Goal: Check status: Check status

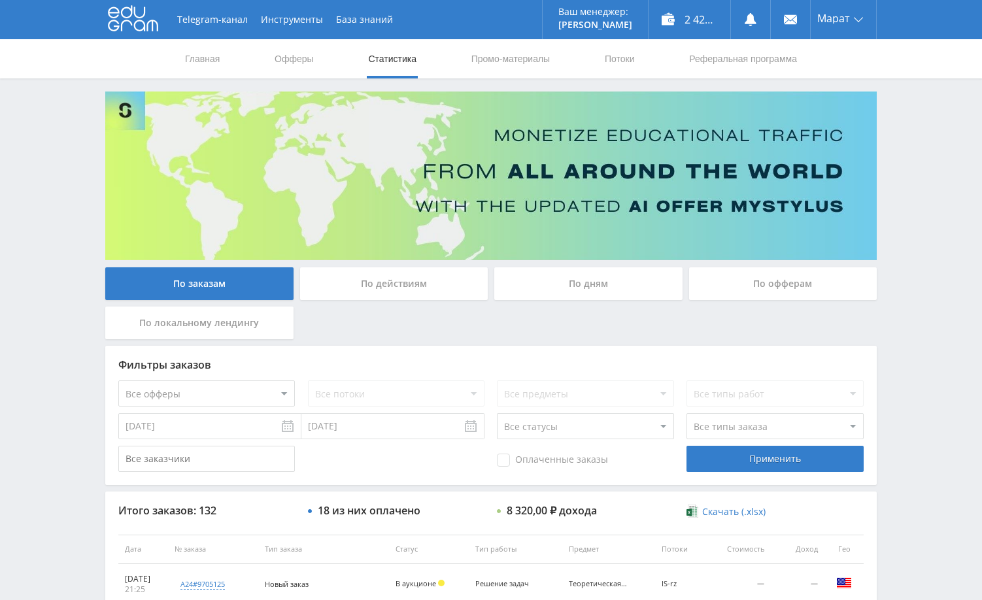
click at [904, 352] on div "Telegram-канал Инструменты База знаний Ваш менеджер: [PERSON_NAME] Online @edug…" at bounding box center [491, 549] width 982 height 1098
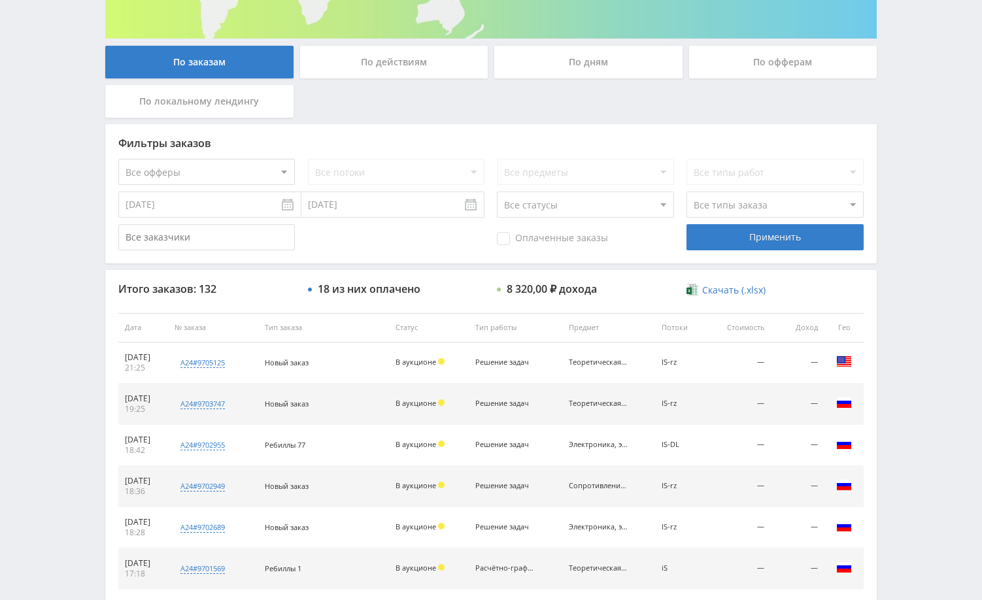
scroll to position [262, 0]
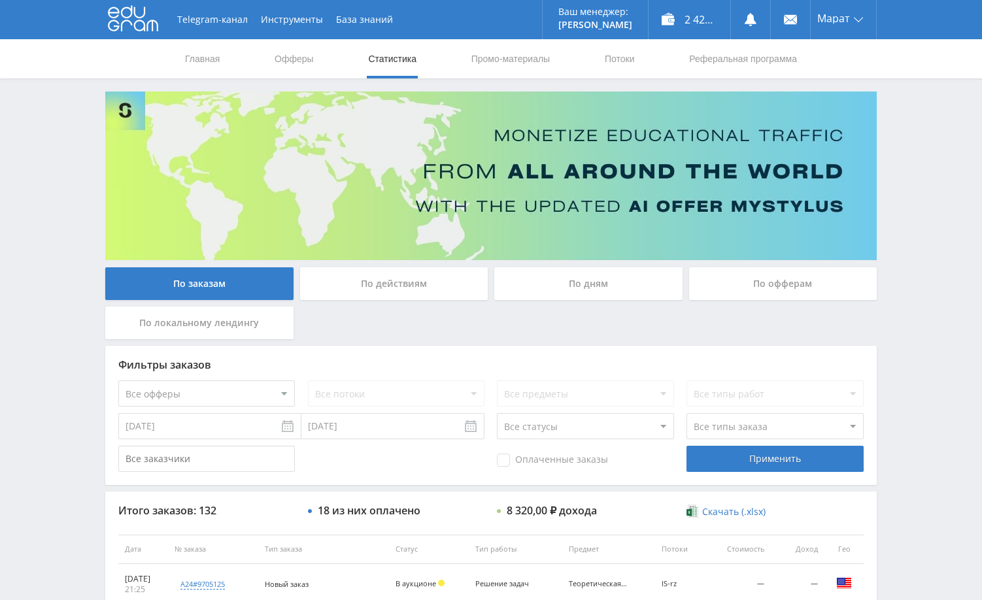
click at [899, 248] on div "Telegram-канал Инструменты База знаний Ваш менеджер: [PERSON_NAME] Alex Online …" at bounding box center [491, 549] width 982 height 1098
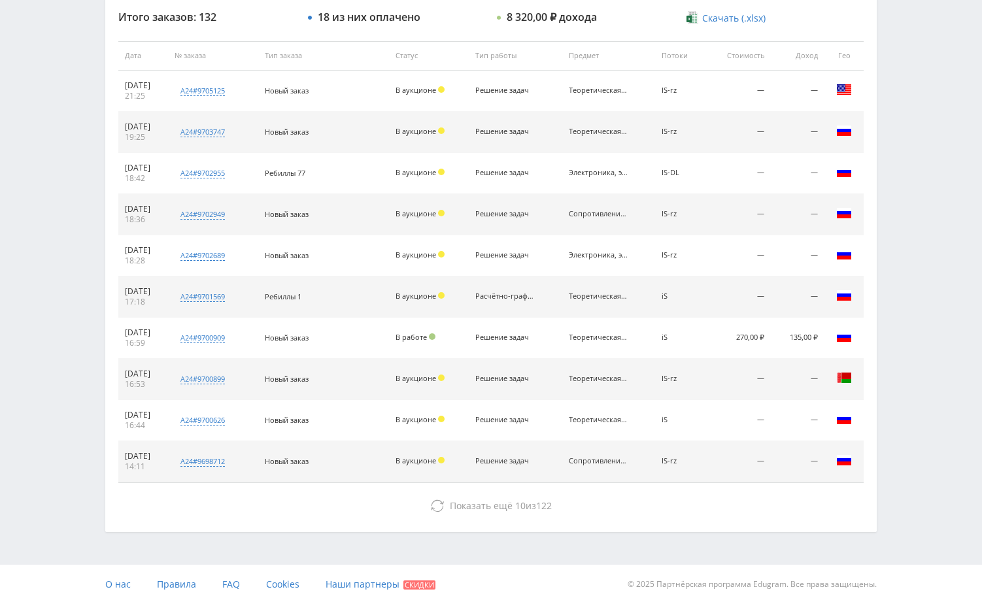
scroll to position [498, 0]
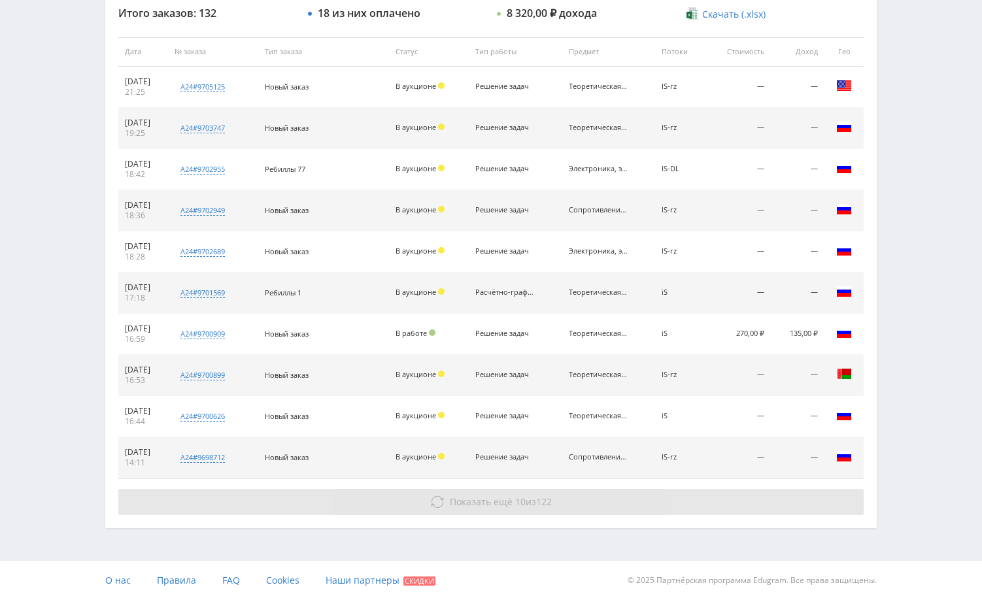
click at [749, 502] on button "Показать ещё 10 из 122" at bounding box center [490, 502] width 745 height 26
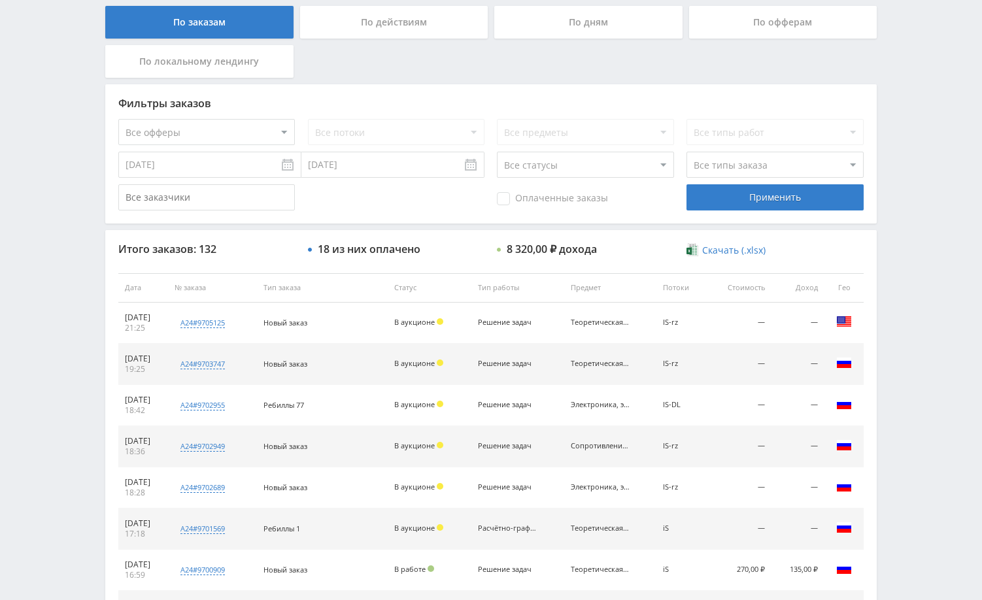
scroll to position [0, 0]
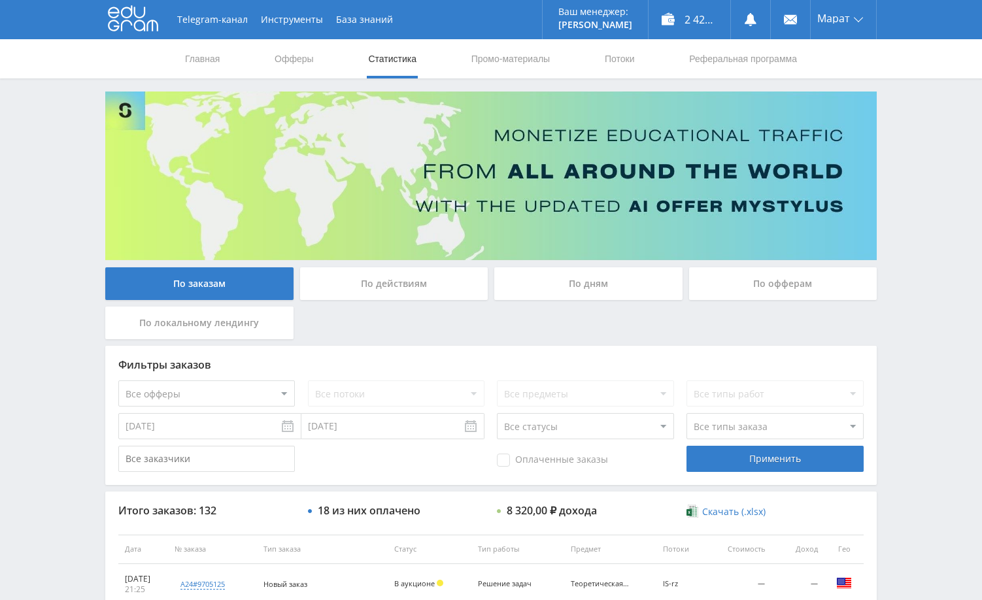
click at [607, 299] on div "По дням" at bounding box center [588, 283] width 188 height 33
click at [0, 0] on input "По дням" at bounding box center [0, 0] width 0 height 0
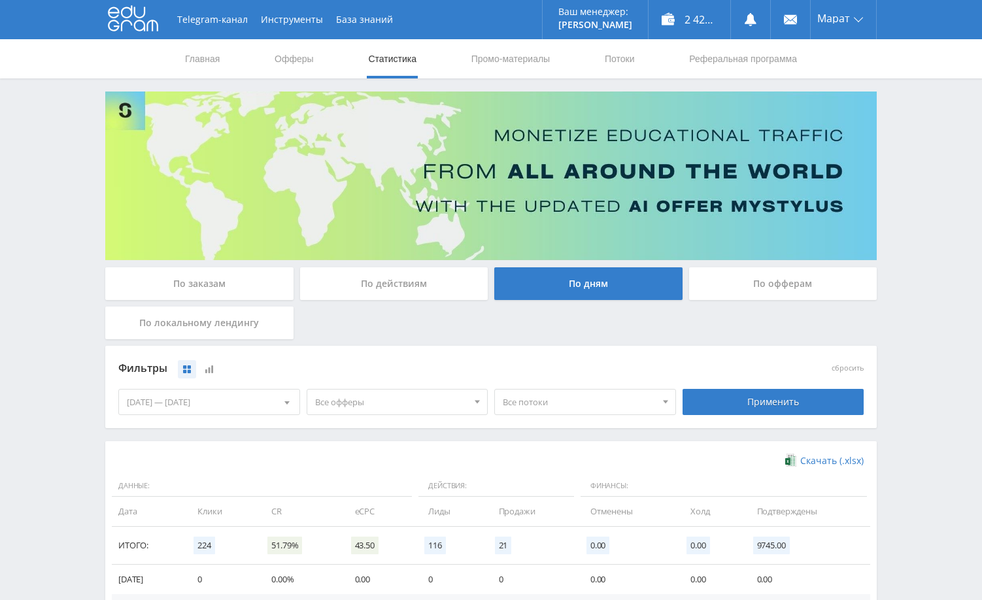
click at [918, 215] on div "Telegram-канал Инструменты База знаний Ваш менеджер: [PERSON_NAME] Alex Online …" at bounding box center [491, 428] width 982 height 856
click at [239, 280] on div "По заказам" at bounding box center [199, 283] width 188 height 33
click at [0, 0] on input "По заказам" at bounding box center [0, 0] width 0 height 0
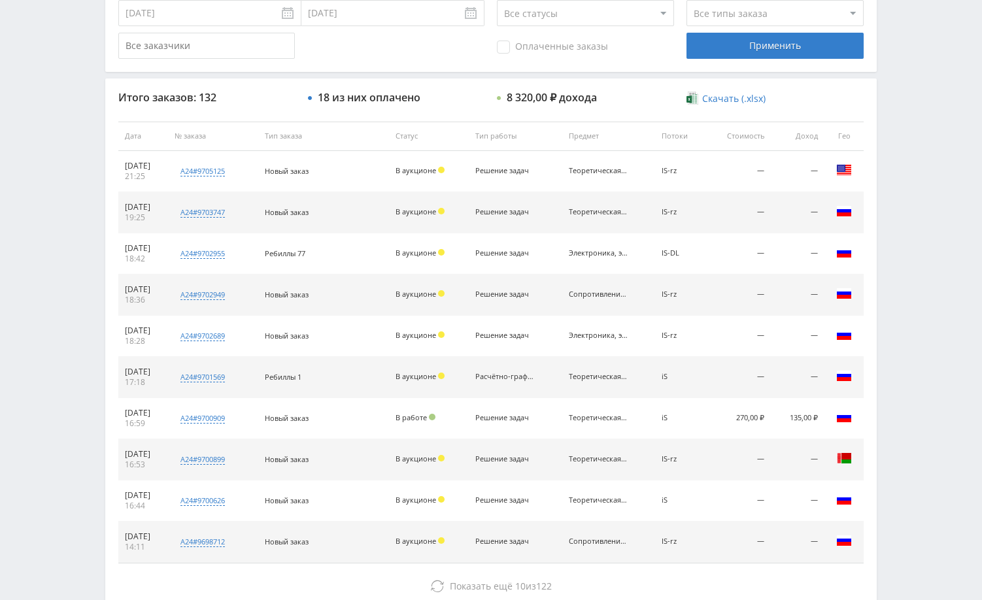
scroll to position [498, 0]
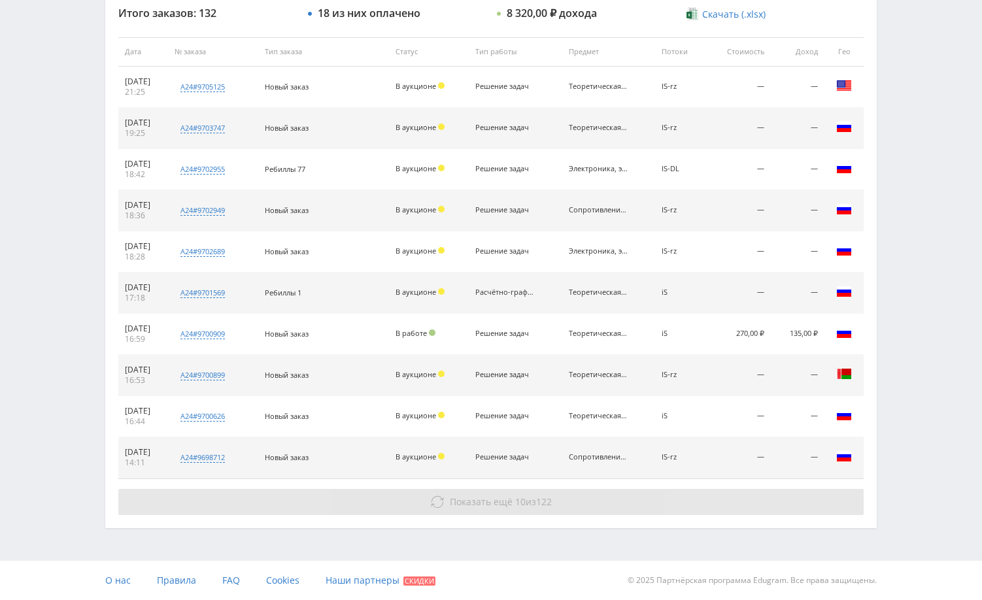
click at [713, 499] on button "Показать ещё 10 из 122" at bounding box center [490, 502] width 745 height 26
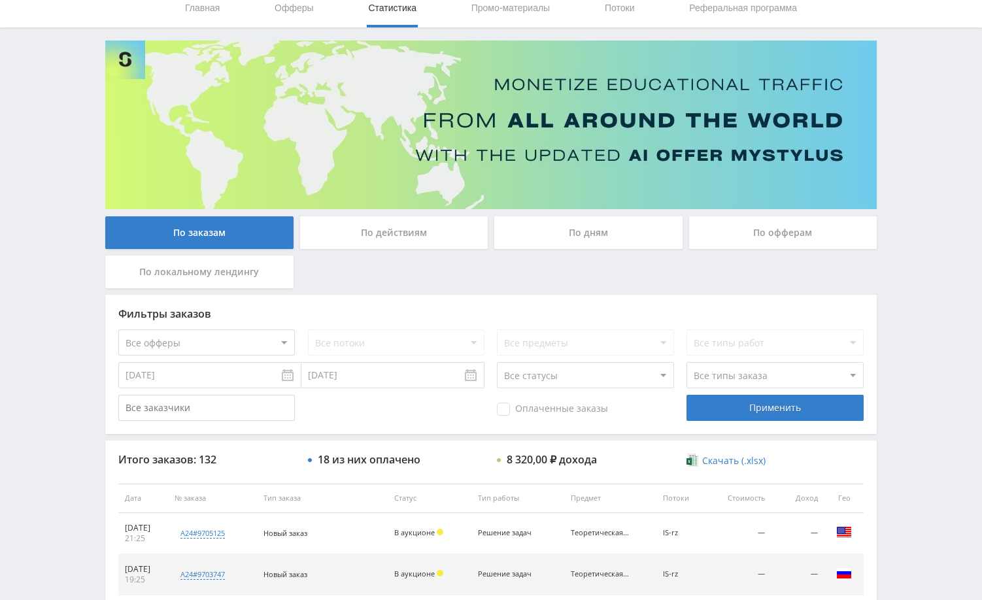
scroll to position [40, 0]
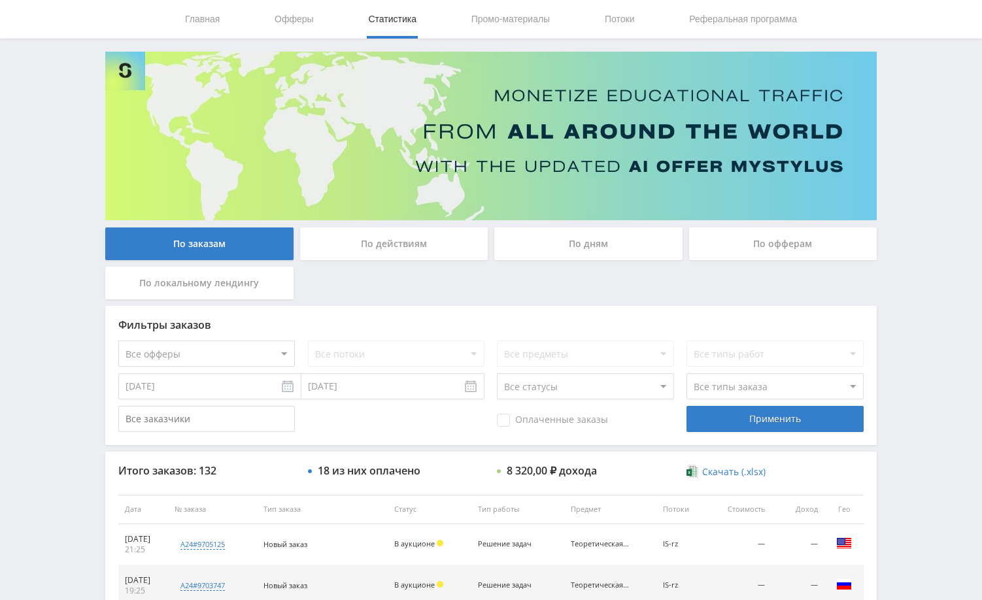
drag, startPoint x: 903, startPoint y: 209, endPoint x: 666, endPoint y: 0, distance: 316.4
click at [241, 388] on input "[DATE]" at bounding box center [209, 386] width 183 height 26
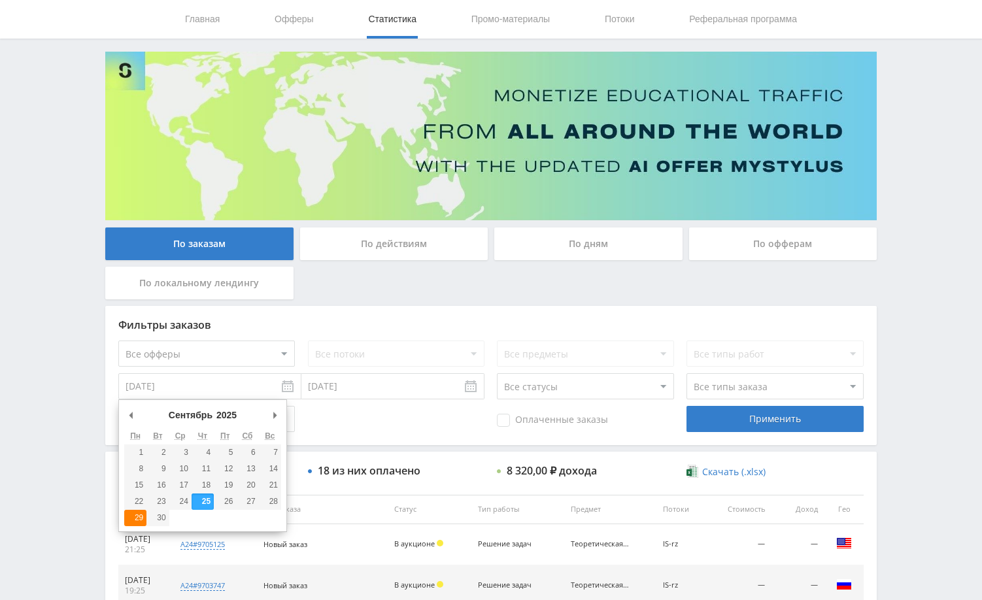
type input "[DATE]"
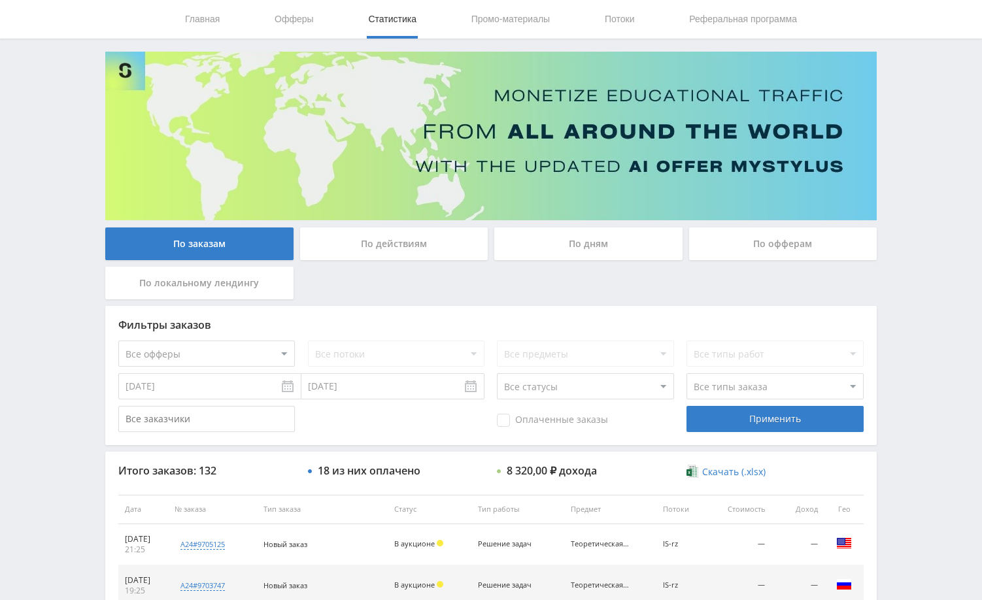
click at [332, 392] on input "[DATE]" at bounding box center [392, 386] width 183 height 26
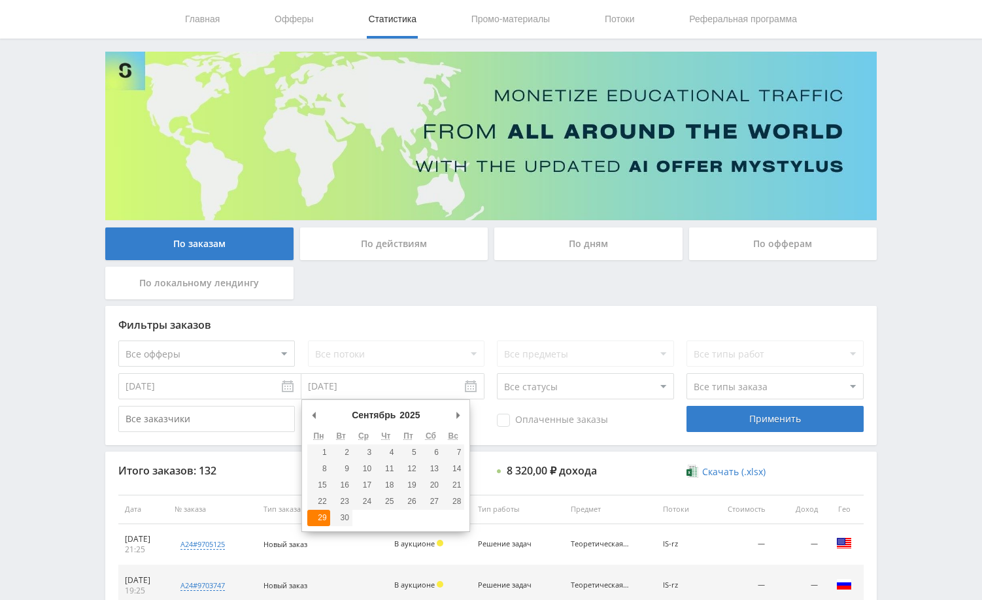
type input "[DATE]"
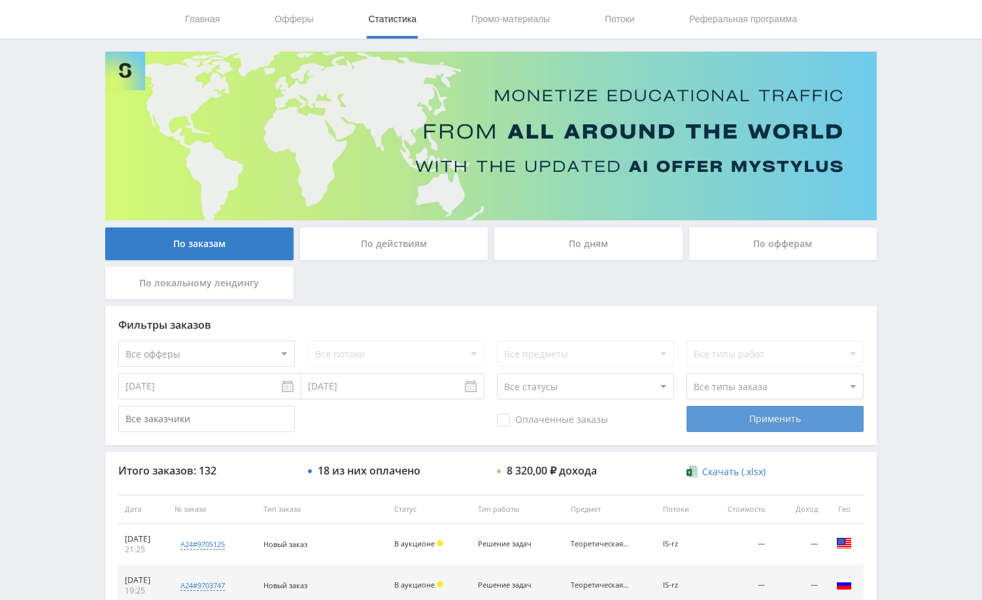
click at [750, 422] on div "Применить" at bounding box center [775, 419] width 177 height 26
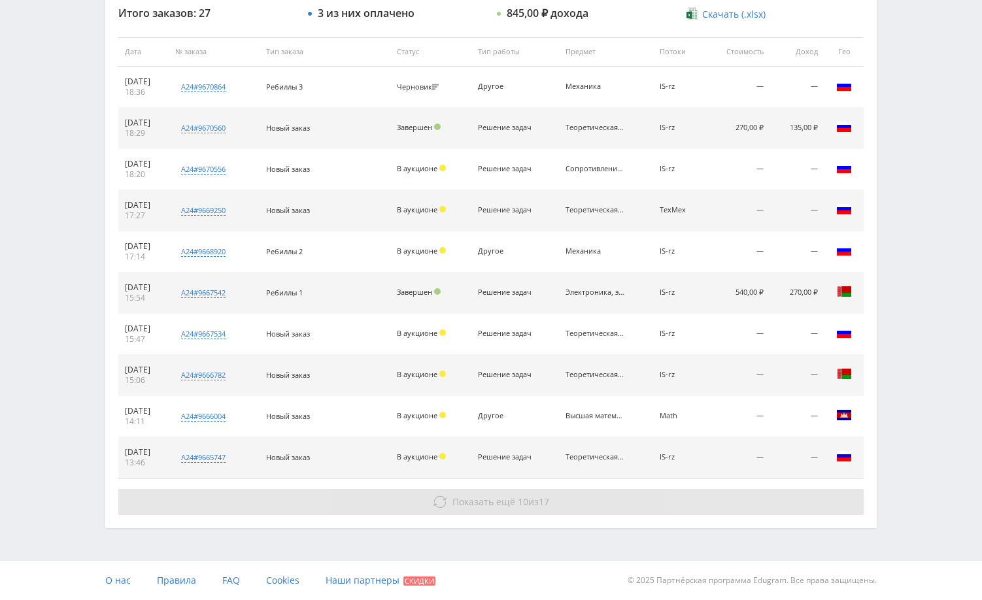
click at [474, 501] on span "Показать ещё" at bounding box center [484, 502] width 63 height 12
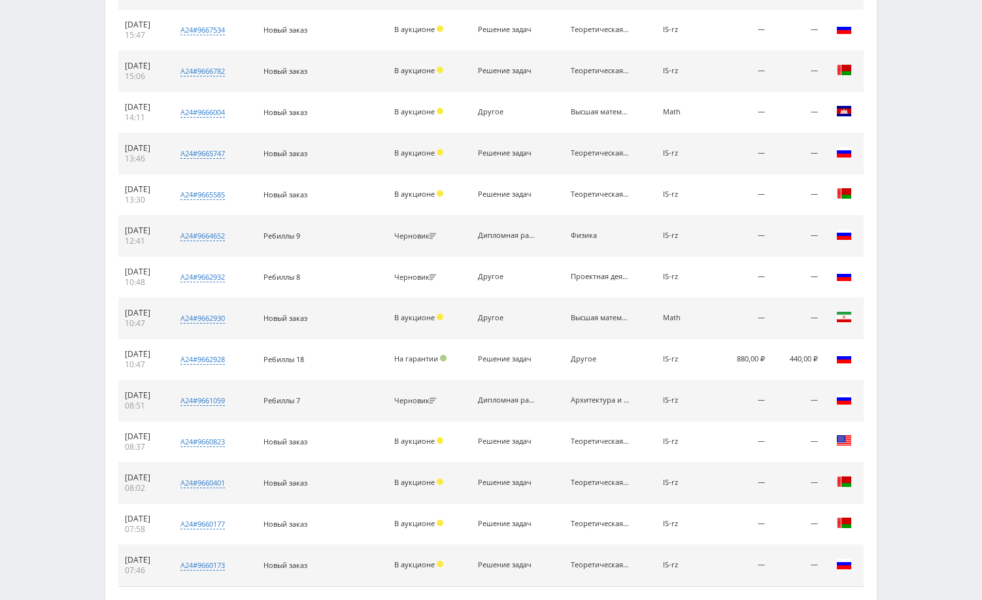
scroll to position [779, 0]
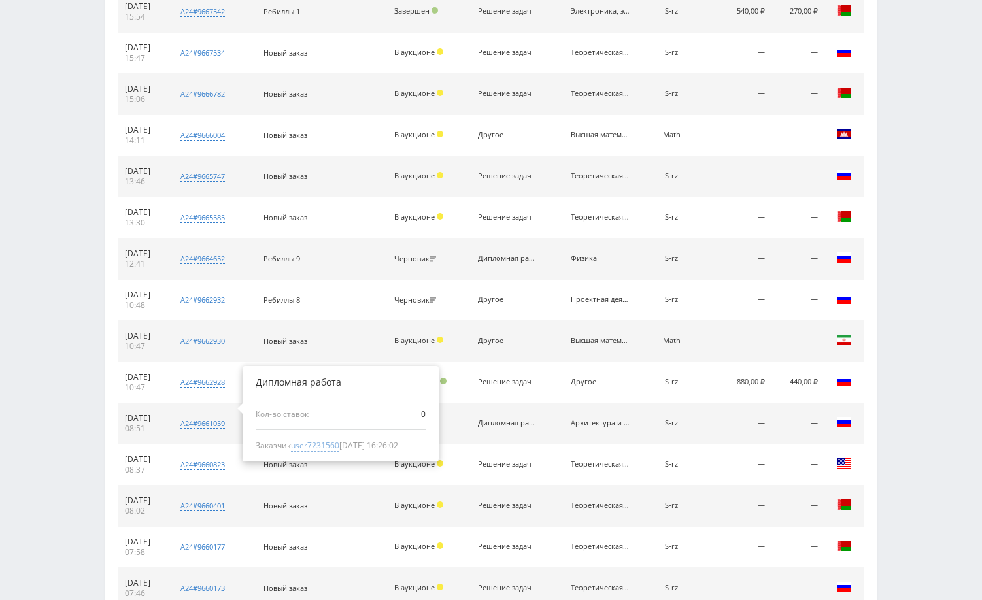
click at [334, 448] on span "user7231560" at bounding box center [315, 446] width 48 height 12
type input "[DATE]"
type input "user7231560"
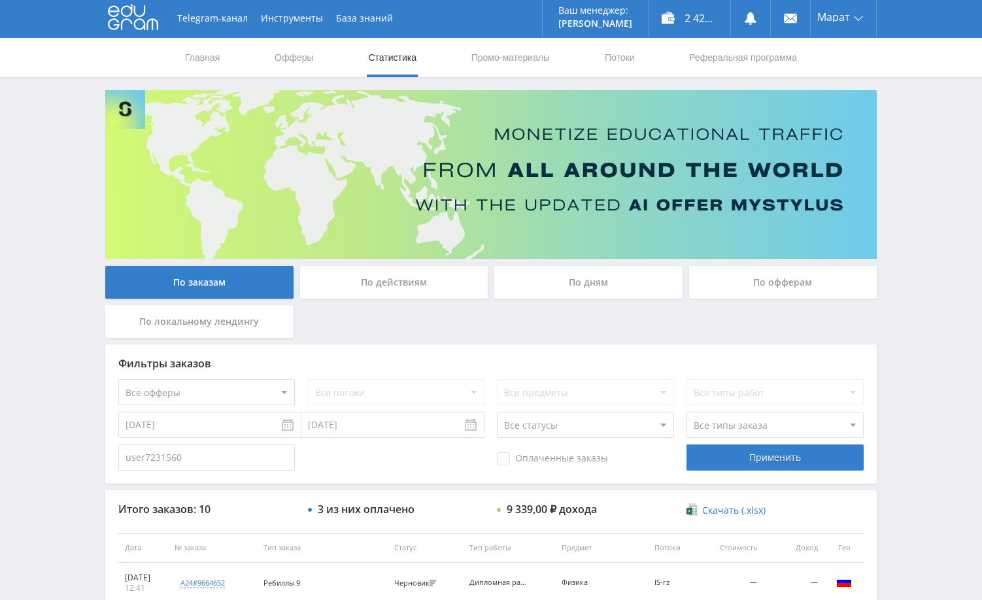
scroll to position [0, 0]
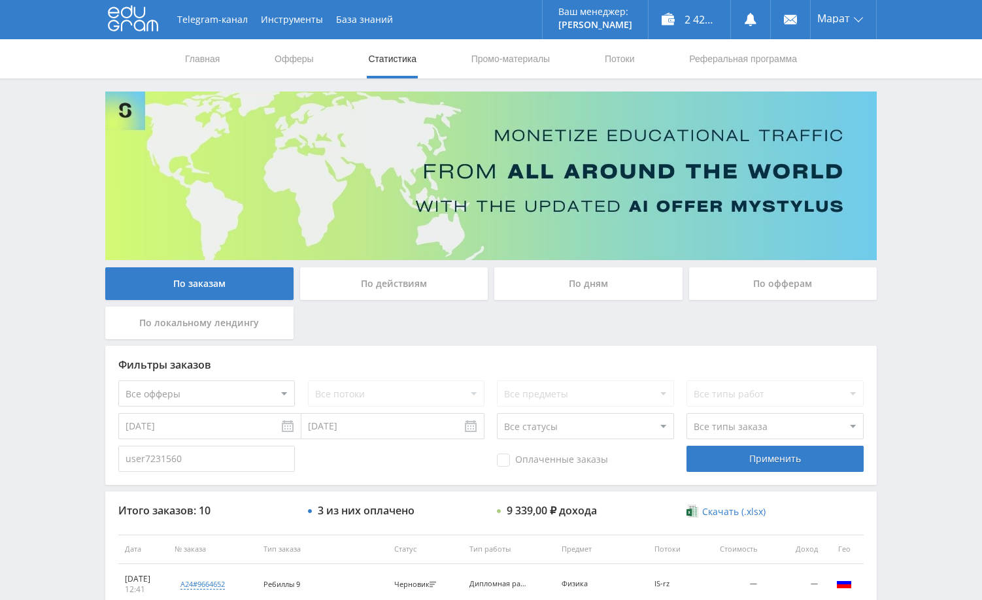
click at [936, 245] on div "Telegram-канал Инструменты База знаний Ваш менеджер: [PERSON_NAME] Alex Online …" at bounding box center [491, 536] width 982 height 1072
click at [946, 148] on div "Telegram-канал Инструменты База знаний Ваш менеджер: [PERSON_NAME] Alex Online …" at bounding box center [491, 536] width 982 height 1072
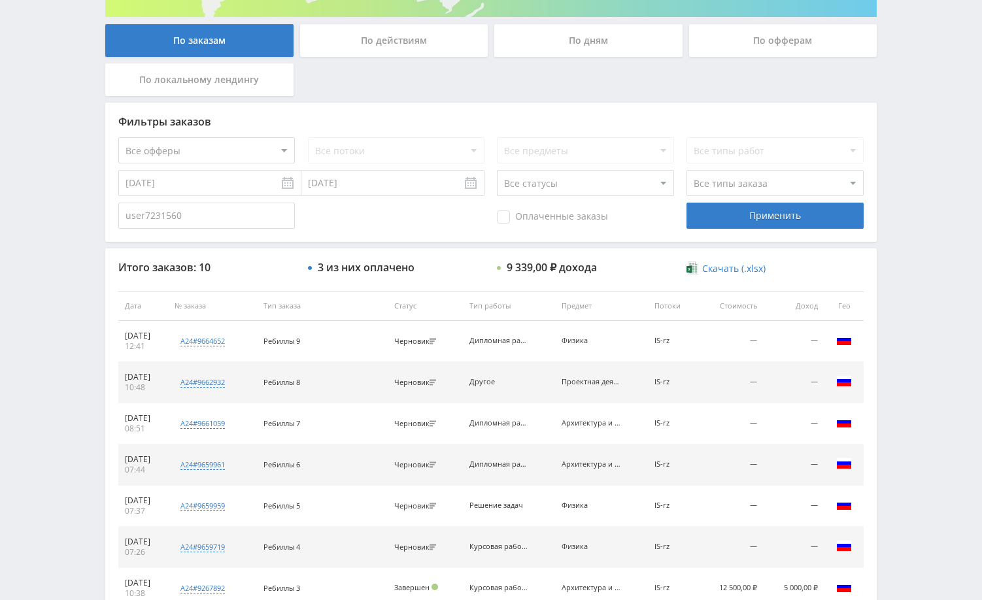
scroll to position [262, 0]
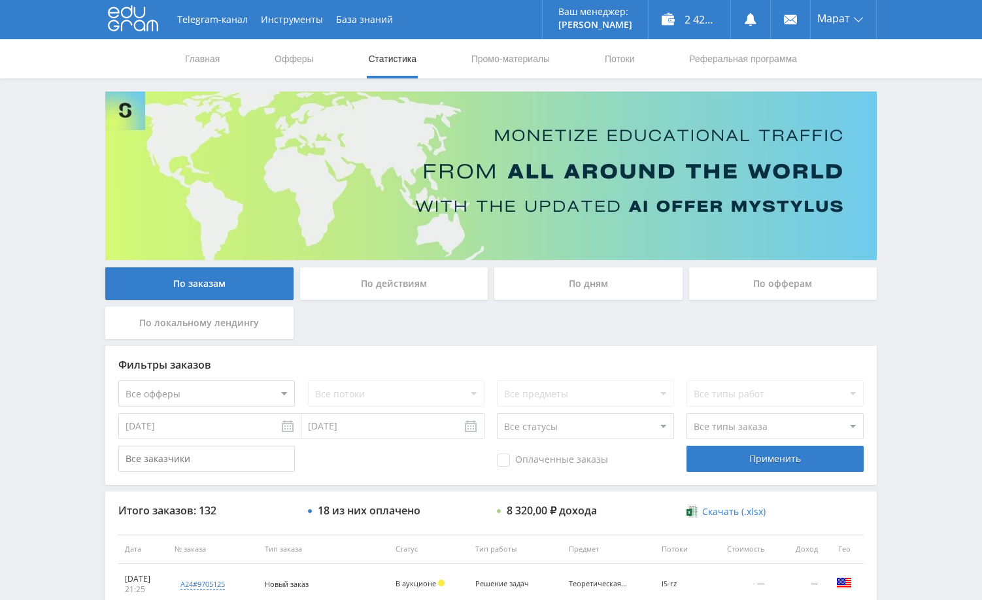
click at [919, 230] on div "Telegram-канал Инструменты База знаний Ваш менеджер: [PERSON_NAME] Alex Online …" at bounding box center [491, 549] width 982 height 1098
